Goal: Find specific page/section: Find specific page/section

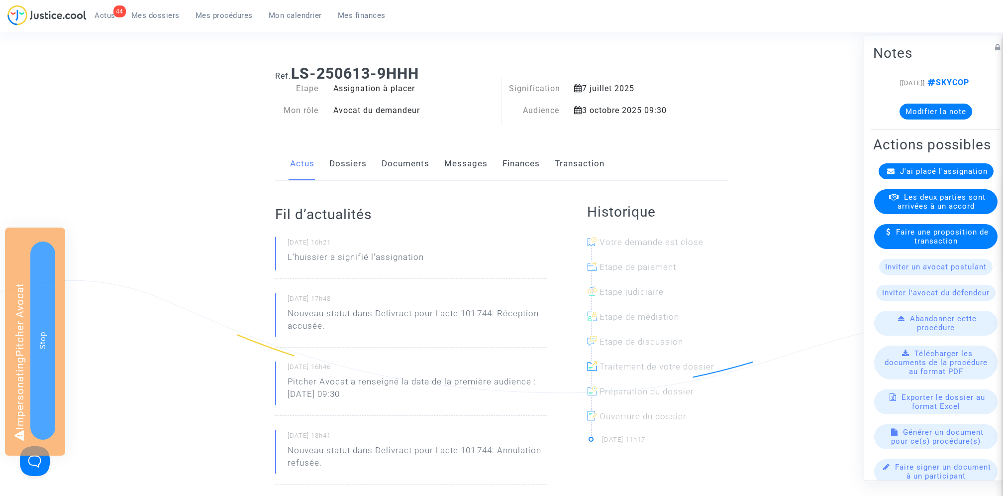
click at [405, 168] on link "Documents" at bounding box center [406, 163] width 48 height 33
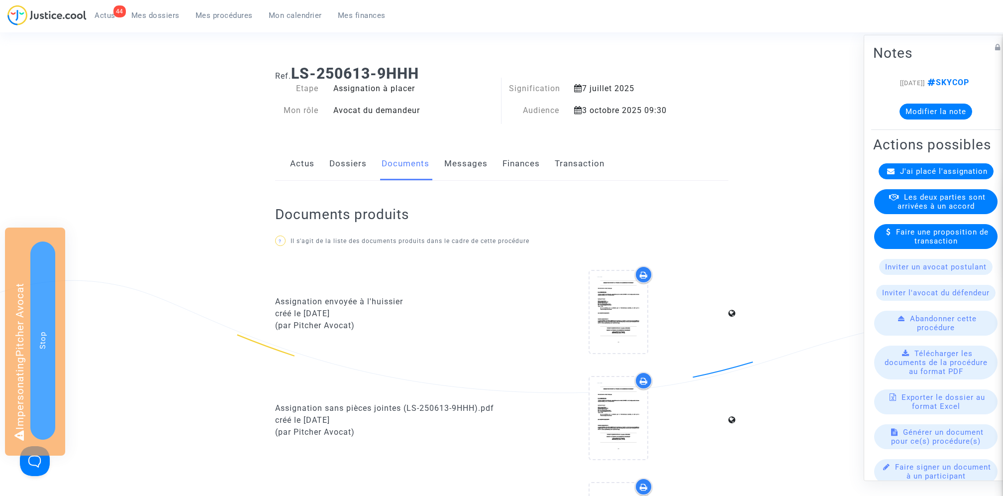
click at [226, 14] on span "Mes procédures" at bounding box center [224, 15] width 57 height 9
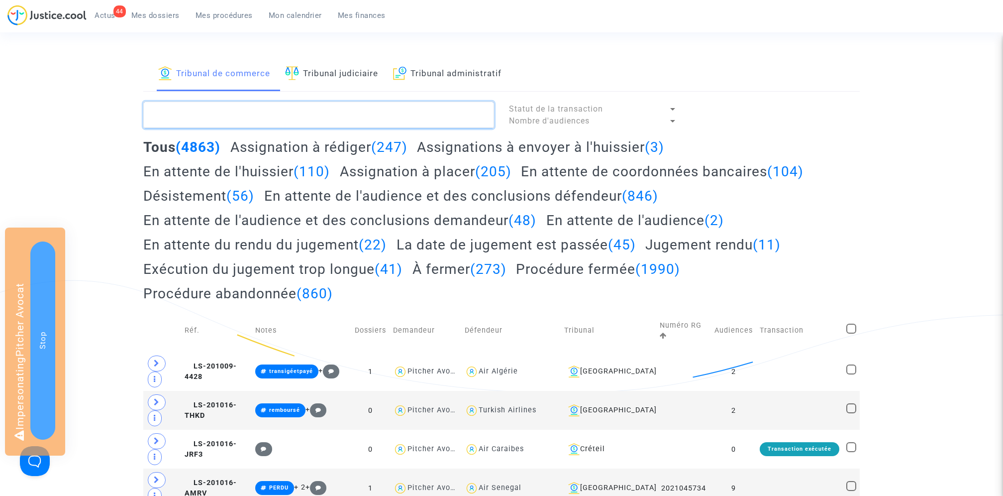
click at [309, 113] on textarea at bounding box center [318, 115] width 351 height 27
paste textarea "LS-250613-9HHH"
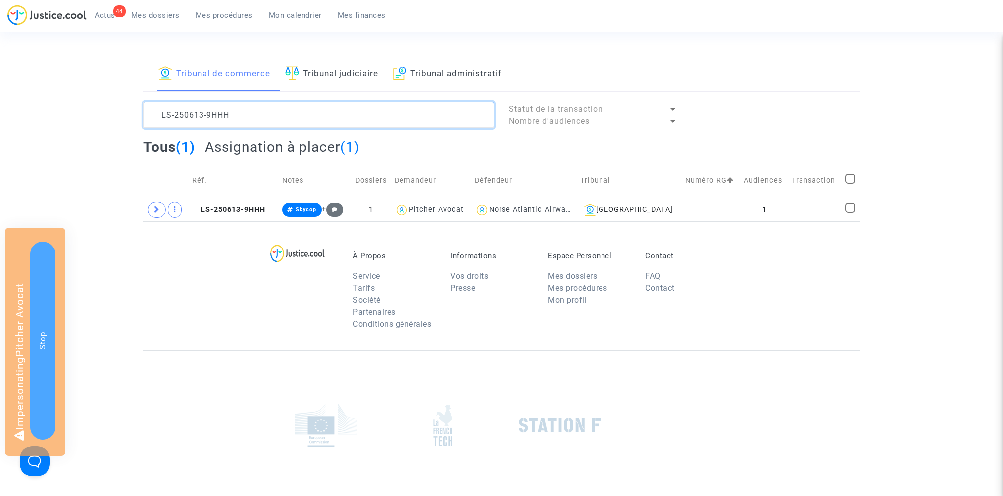
type textarea "LS-250613-9HHH"
click at [280, 142] on h2 "Assignation à placer (1)" at bounding box center [282, 146] width 155 height 17
click at [265, 105] on textarea at bounding box center [318, 115] width 351 height 27
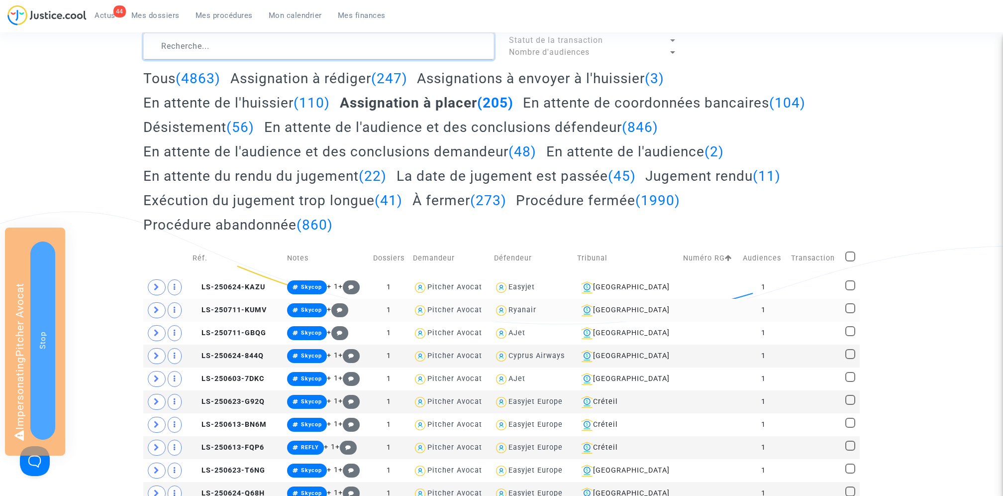
scroll to position [57, 0]
